Goal: Information Seeking & Learning: Learn about a topic

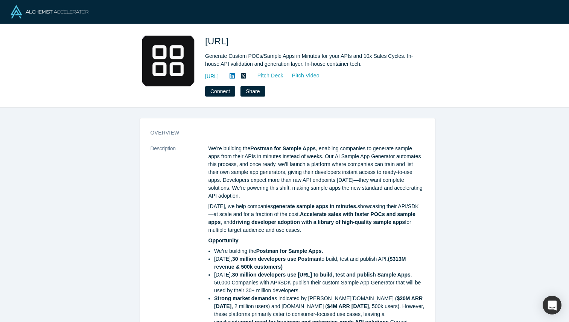
click at [284, 74] on link "Pitch Deck" at bounding box center [266, 75] width 35 height 9
click at [228, 39] on span "Sampleapp.ai" at bounding box center [218, 41] width 26 height 10
copy span "Sampleapp.ai"
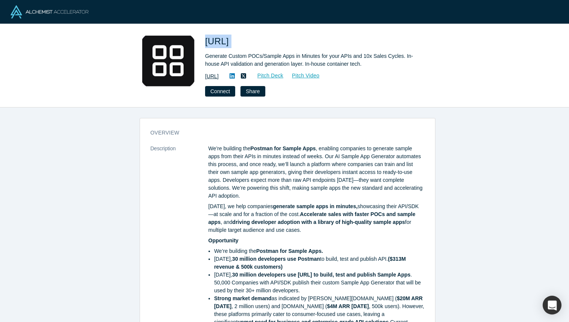
click at [219, 78] on link "https://sampleapp.ai" at bounding box center [212, 77] width 14 height 8
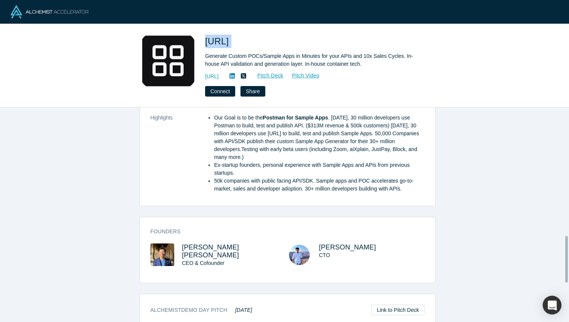
scroll to position [630, 0]
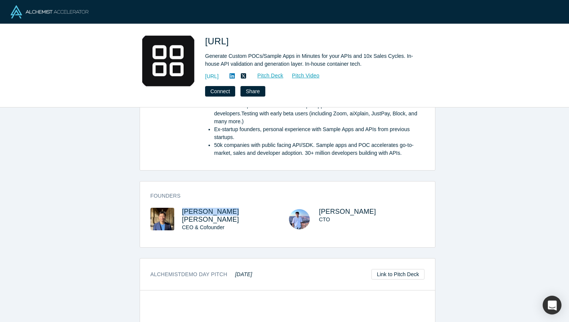
drag, startPoint x: 178, startPoint y: 210, endPoint x: 223, endPoint y: 209, distance: 45.2
click at [223, 209] on div "Jun Liang Lee CEO & Cofounder" at bounding box center [218, 225] width 137 height 34
copy span "Jun Liang Lee"
click at [235, 12] on div at bounding box center [284, 12] width 569 height 24
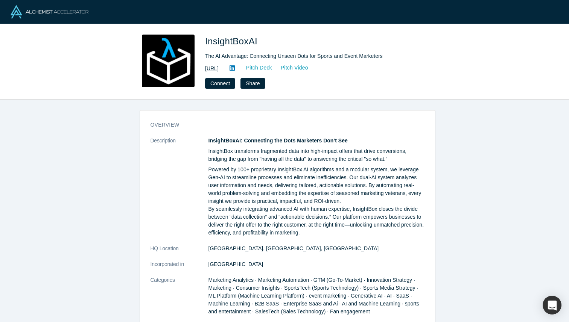
click at [219, 71] on link "[URL]" at bounding box center [212, 69] width 14 height 8
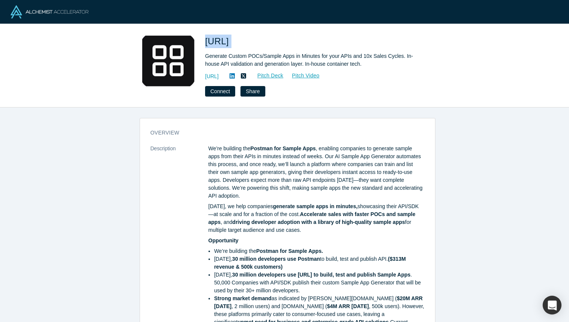
drag, startPoint x: 205, startPoint y: 41, endPoint x: 298, endPoint y: 41, distance: 93.3
click at [298, 41] on h1 "Sampleapp.ai" at bounding box center [310, 42] width 211 height 14
copy span "Sampleapp.ai"
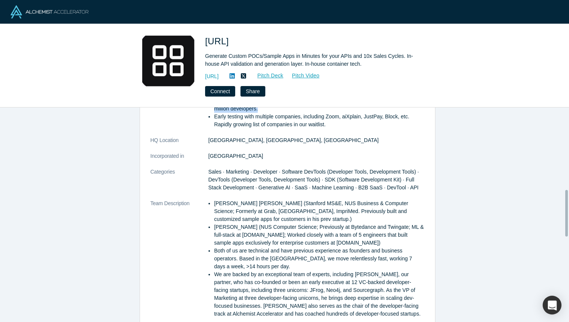
scroll to position [374, 0]
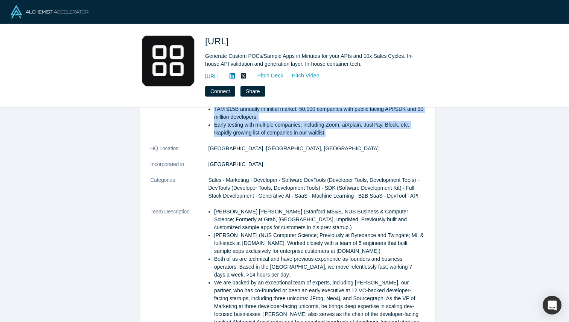
copy dl "We’re building the Postman for Sample Apps , enabling companies to generate sam…"
drag, startPoint x: 202, startPoint y: 144, endPoint x: 362, endPoint y: 138, distance: 160.4
click at [362, 138] on dl "Description We’re building the Postman for Sample Apps , enabling companies to …" at bounding box center [287, 96] width 274 height 650
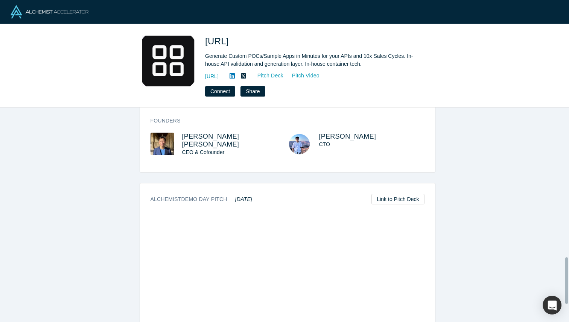
scroll to position [723, 0]
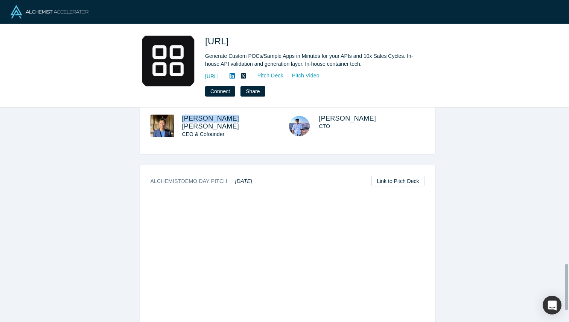
copy span "Jun Liang Lee"
drag, startPoint x: 177, startPoint y: 119, endPoint x: 228, endPoint y: 117, distance: 50.8
click at [228, 117] on div "Jun Liang Lee CEO & Cofounder" at bounding box center [218, 132] width 137 height 34
click at [231, 43] on span "Sampleapp.ai" at bounding box center [218, 41] width 26 height 10
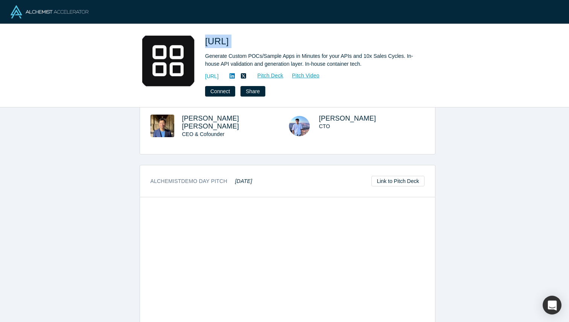
click at [231, 43] on span "Sampleapp.ai" at bounding box center [218, 41] width 26 height 10
copy span "Sampleapp.ai"
click at [245, 49] on div "Sampleapp.ai" at bounding box center [310, 44] width 211 height 18
copy link "https://sampleapp.ai"
drag, startPoint x: 254, startPoint y: 75, endPoint x: 205, endPoint y: 80, distance: 48.4
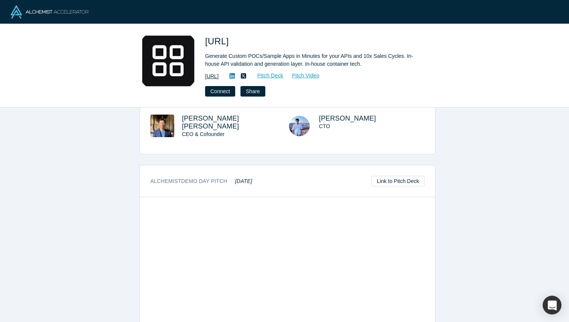
click at [205, 80] on div "https://sampleapp.ai Pitch Deck Pitch Video" at bounding box center [310, 76] width 211 height 9
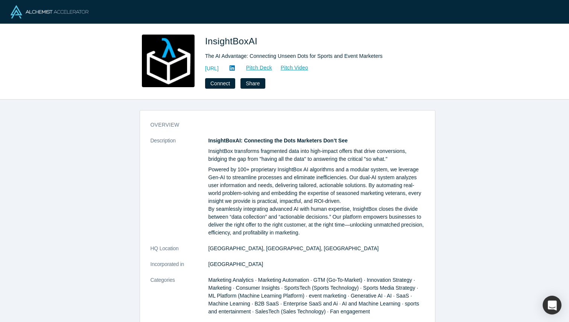
click at [107, 50] on div "InsightBoxAI The AI Advantage: Connecting Unseen Dots for Sports and Event Mark…" at bounding box center [284, 62] width 569 height 76
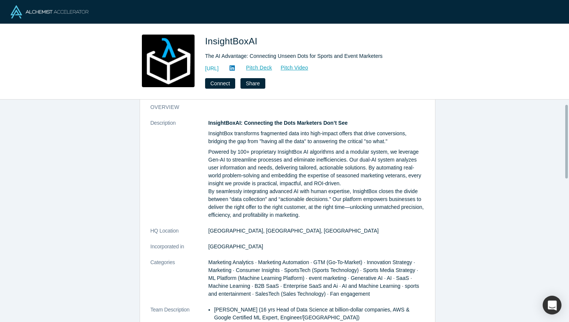
scroll to position [14, 0]
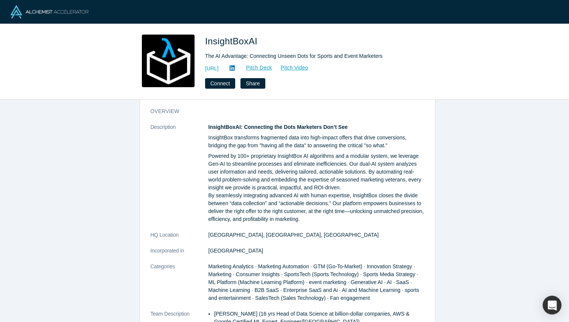
click at [228, 38] on span "InsightBoxAI" at bounding box center [232, 41] width 55 height 10
copy span "InsightBoxAI"
copy dl "InsightBoxAI: Connecting the Dots Marketers Don’t See InsightBox transforms fra…"
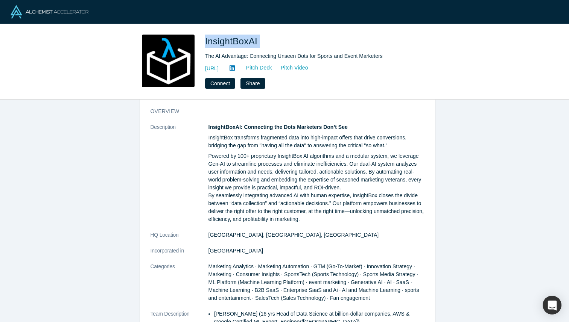
drag, startPoint x: 204, startPoint y: 126, endPoint x: 328, endPoint y: 222, distance: 156.1
click at [328, 222] on dl "Description InsightBoxAI: Connecting the Dots Marketers Don’t See InsightBox tr…" at bounding box center [287, 291] width 274 height 337
click at [241, 41] on span "InsightBoxAI" at bounding box center [232, 41] width 55 height 10
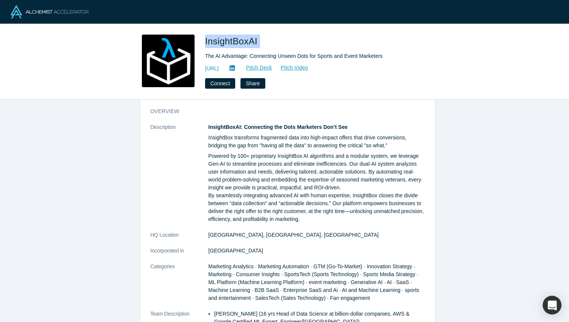
click at [241, 41] on span "InsightBoxAI" at bounding box center [232, 41] width 55 height 10
